Goal: Task Accomplishment & Management: Manage account settings

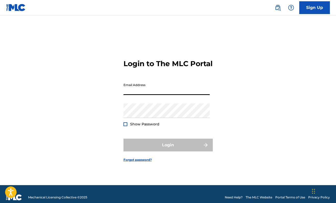
type input "[EMAIL_ADDRESS][DOMAIN_NAME]"
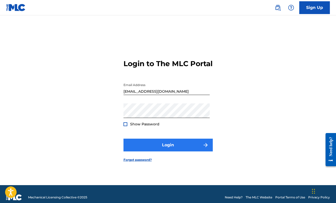
click at [160, 149] on button "Login" at bounding box center [167, 144] width 89 height 13
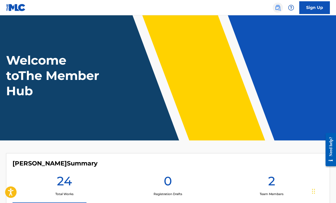
click at [279, 8] on img at bounding box center [278, 8] width 6 height 6
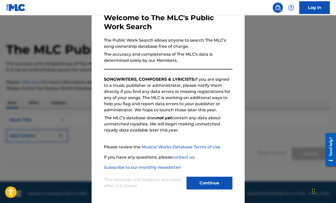
scroll to position [31, 0]
click at [218, 181] on button "Continue" at bounding box center [209, 182] width 46 height 13
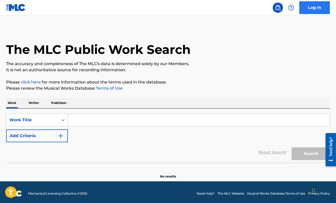
click at [309, 9] on link "Log In" at bounding box center [314, 7] width 31 height 13
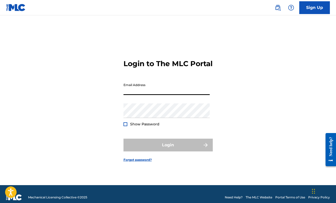
type input "[EMAIL_ADDRESS][DOMAIN_NAME]"
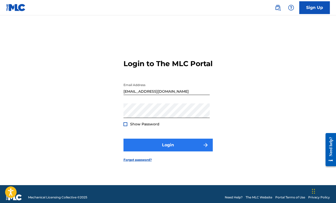
click at [163, 151] on button "Login" at bounding box center [167, 144] width 89 height 13
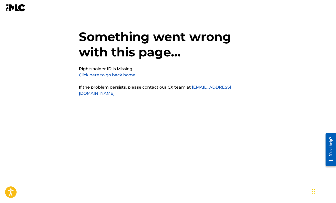
click at [122, 75] on link "Click here to go back home." at bounding box center [108, 74] width 58 height 5
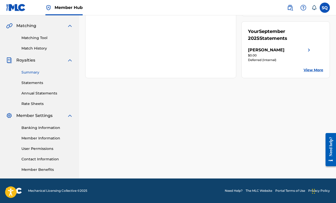
scroll to position [113, 0]
click at [33, 71] on link "Summary" at bounding box center [47, 72] width 52 height 5
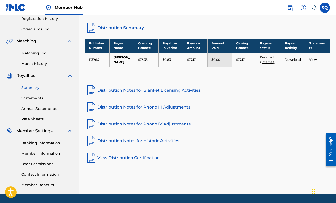
scroll to position [99, 0]
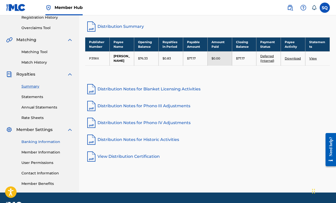
click at [39, 144] on link "Banking Information" at bounding box center [47, 141] width 52 height 5
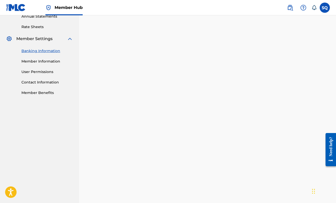
scroll to position [113, 0]
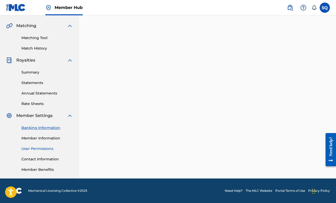
click at [38, 149] on link "User Permissions" at bounding box center [47, 148] width 52 height 5
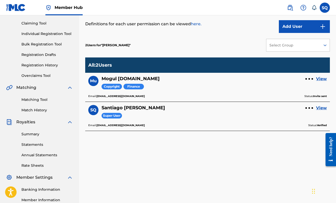
scroll to position [51, 0]
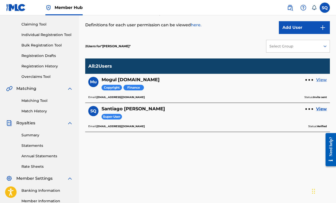
click at [322, 80] on link "View" at bounding box center [321, 80] width 11 height 6
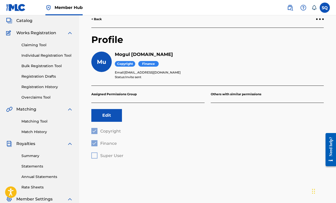
scroll to position [33, 0]
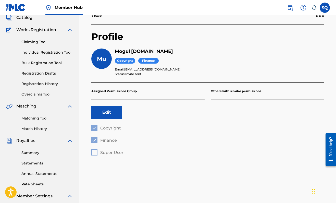
click at [94, 154] on div "Copyright Finance Super User" at bounding box center [147, 140] width 113 height 31
click at [94, 153] on div "Copyright Finance Super User" at bounding box center [147, 140] width 113 height 31
click at [108, 112] on button "Edit" at bounding box center [106, 112] width 31 height 13
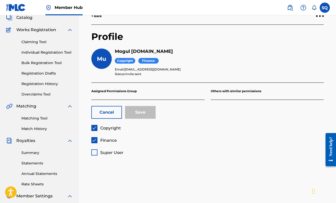
click at [98, 155] on div "Super User" at bounding box center [107, 152] width 32 height 6
click at [96, 152] on div at bounding box center [94, 152] width 6 height 6
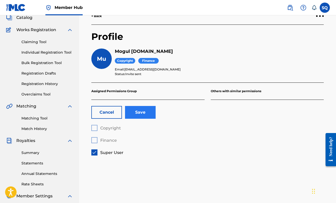
click at [139, 113] on button "Save" at bounding box center [140, 112] width 31 height 13
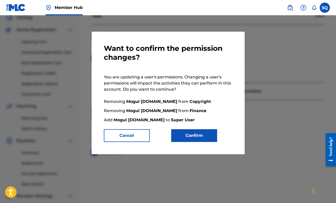
click at [188, 143] on div "Want to confirm the permission changes? You are updating a user's permissions. …" at bounding box center [168, 93] width 153 height 122
click at [188, 135] on button "Confirm" at bounding box center [194, 135] width 46 height 13
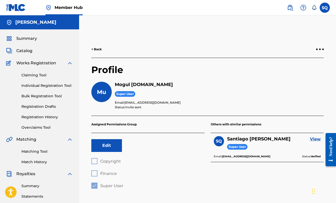
scroll to position [0, 0]
